Goal: Transaction & Acquisition: Download file/media

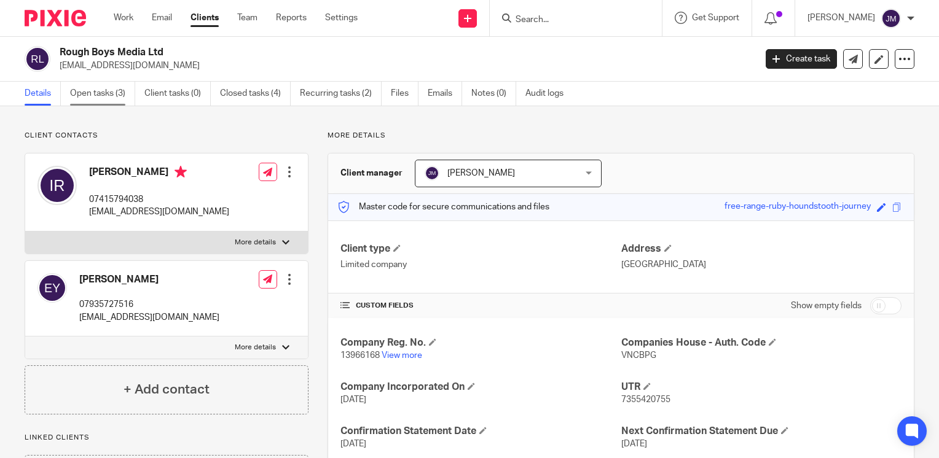
click at [111, 95] on link "Open tasks (3)" at bounding box center [102, 94] width 65 height 24
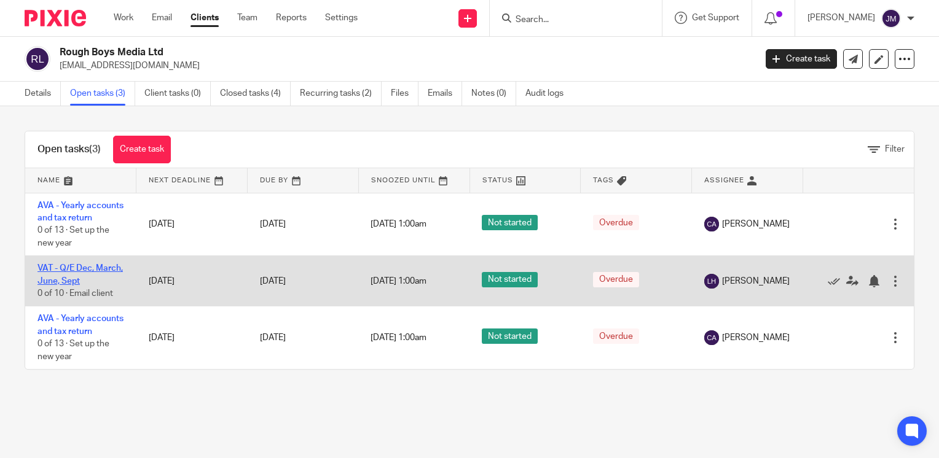
click at [64, 283] on link "VAT - Q/E Dec, March, June, Sept" at bounding box center [79, 274] width 85 height 21
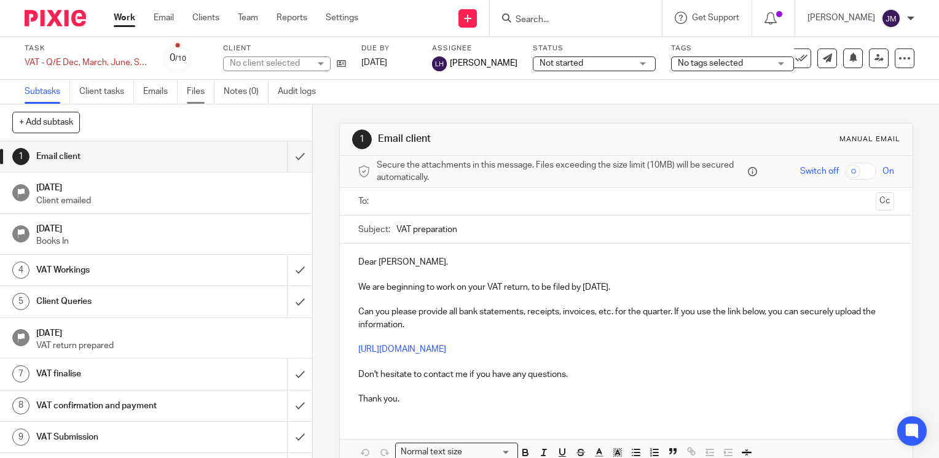
click at [200, 95] on link "Files" at bounding box center [201, 92] width 28 height 24
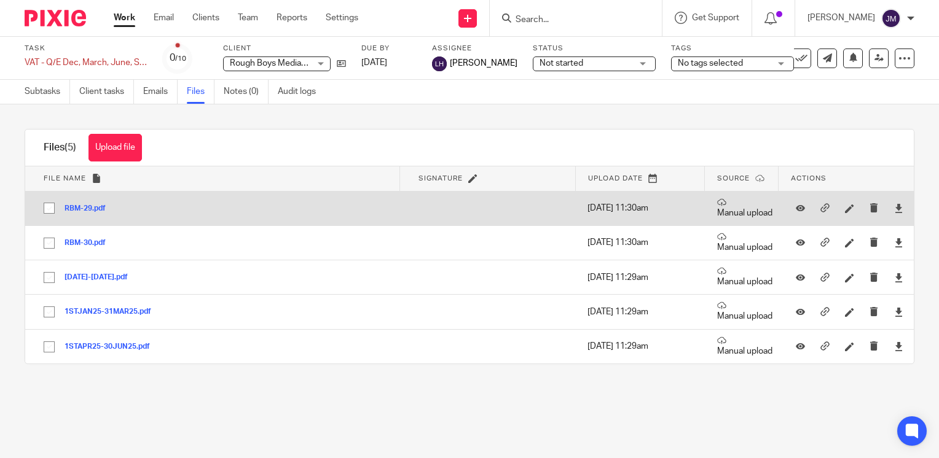
click at [49, 214] on input "checkbox" at bounding box center [48, 208] width 23 height 23
checkbox input "true"
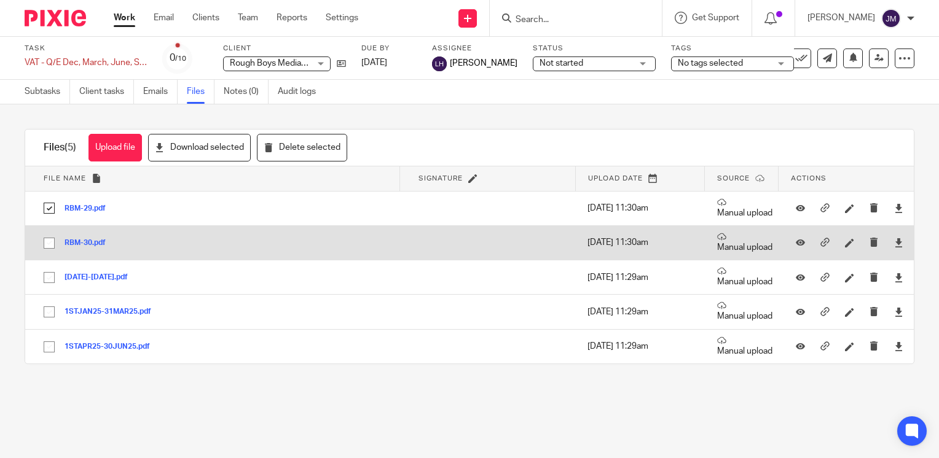
click at [49, 248] on input "checkbox" at bounding box center [48, 243] width 23 height 23
checkbox input "true"
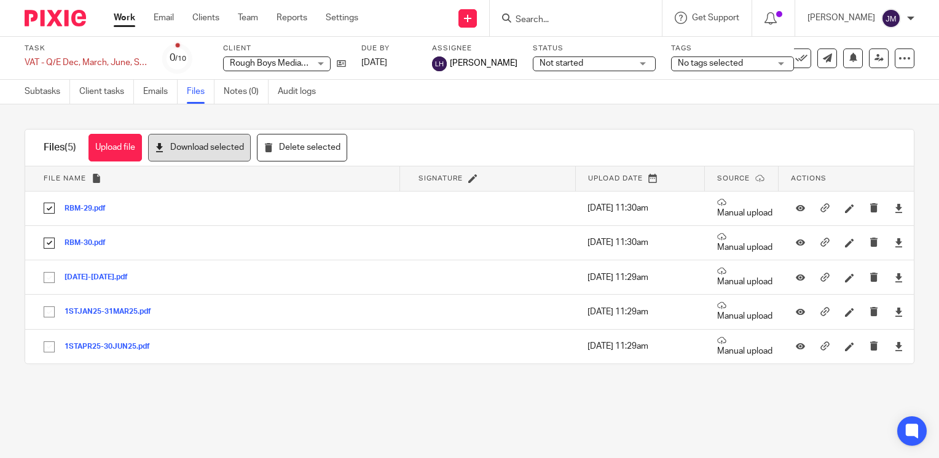
click at [190, 150] on button "Download selected" at bounding box center [199, 148] width 103 height 28
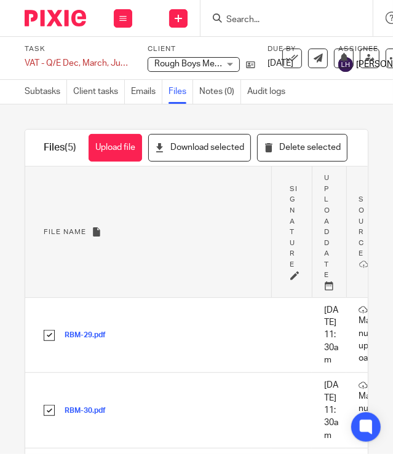
click at [275, 24] on input "Search" at bounding box center [280, 20] width 111 height 11
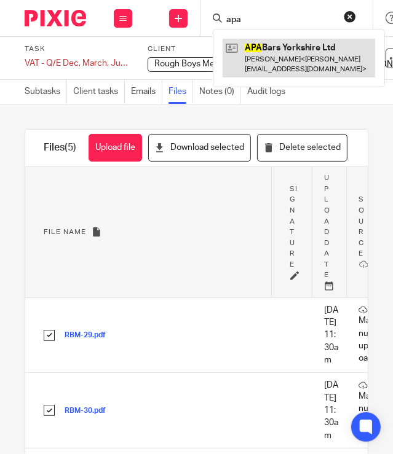
type input "apa"
click at [225, 49] on link at bounding box center [298, 58] width 152 height 38
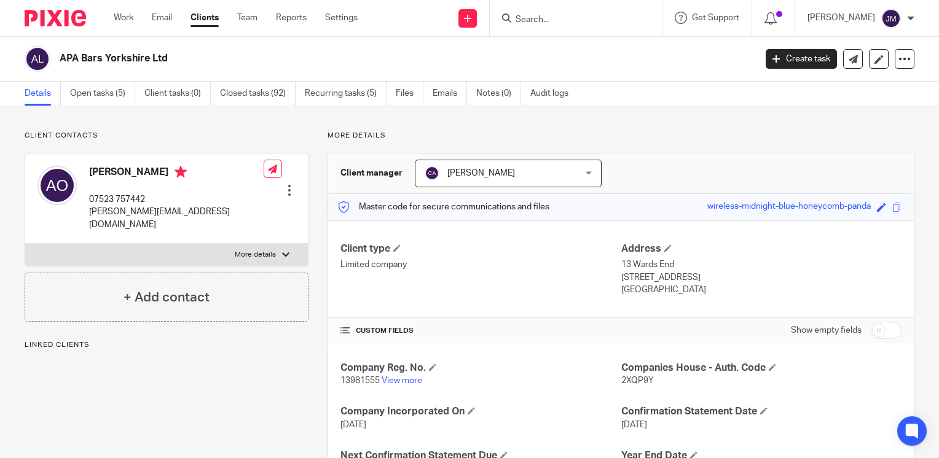
scroll to position [184, 0]
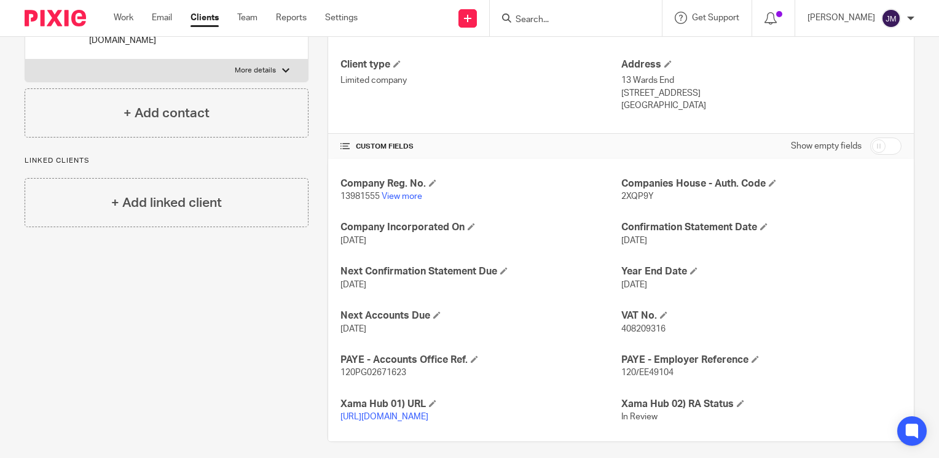
click at [644, 329] on span "408209316" at bounding box center [643, 329] width 44 height 9
copy span "408209316"
click at [405, 195] on link "View more" at bounding box center [401, 196] width 41 height 9
